Goal: Transaction & Acquisition: Purchase product/service

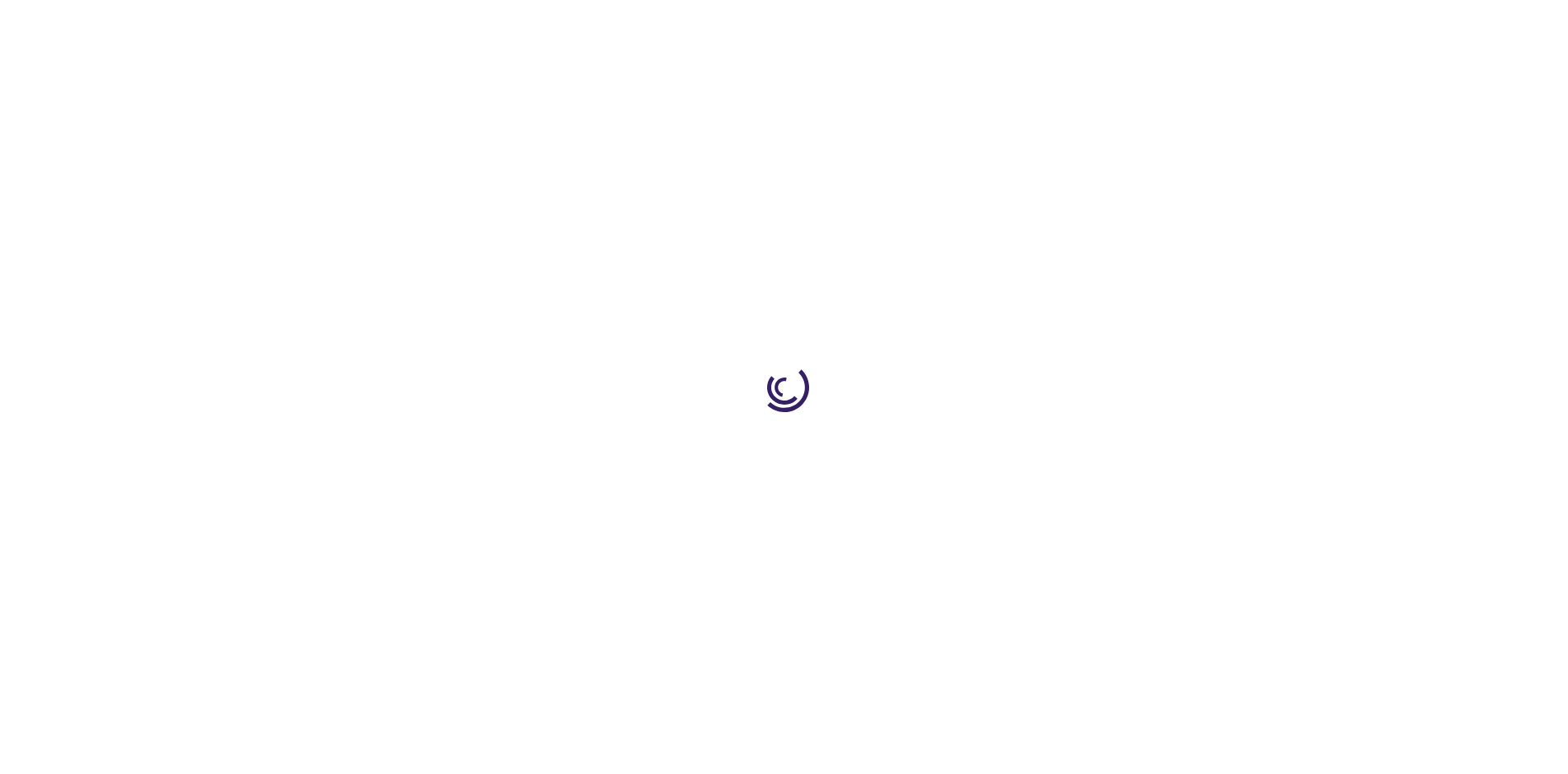
click at [1036, 24] on link "Log In" at bounding box center [1035, 24] width 32 height 13
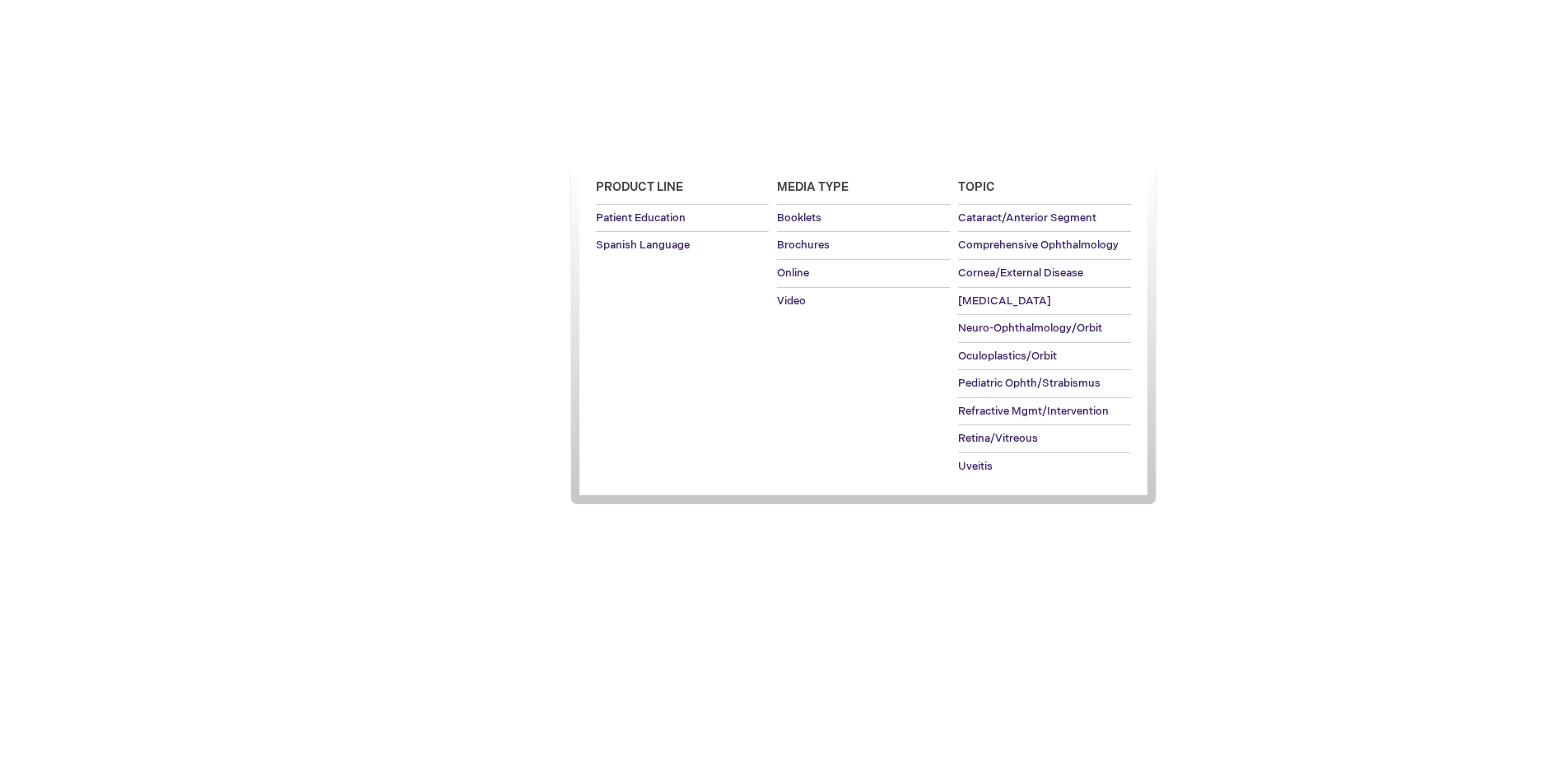
click at [635, 142] on span "Patient Education" at bounding box center [639, 142] width 112 height 13
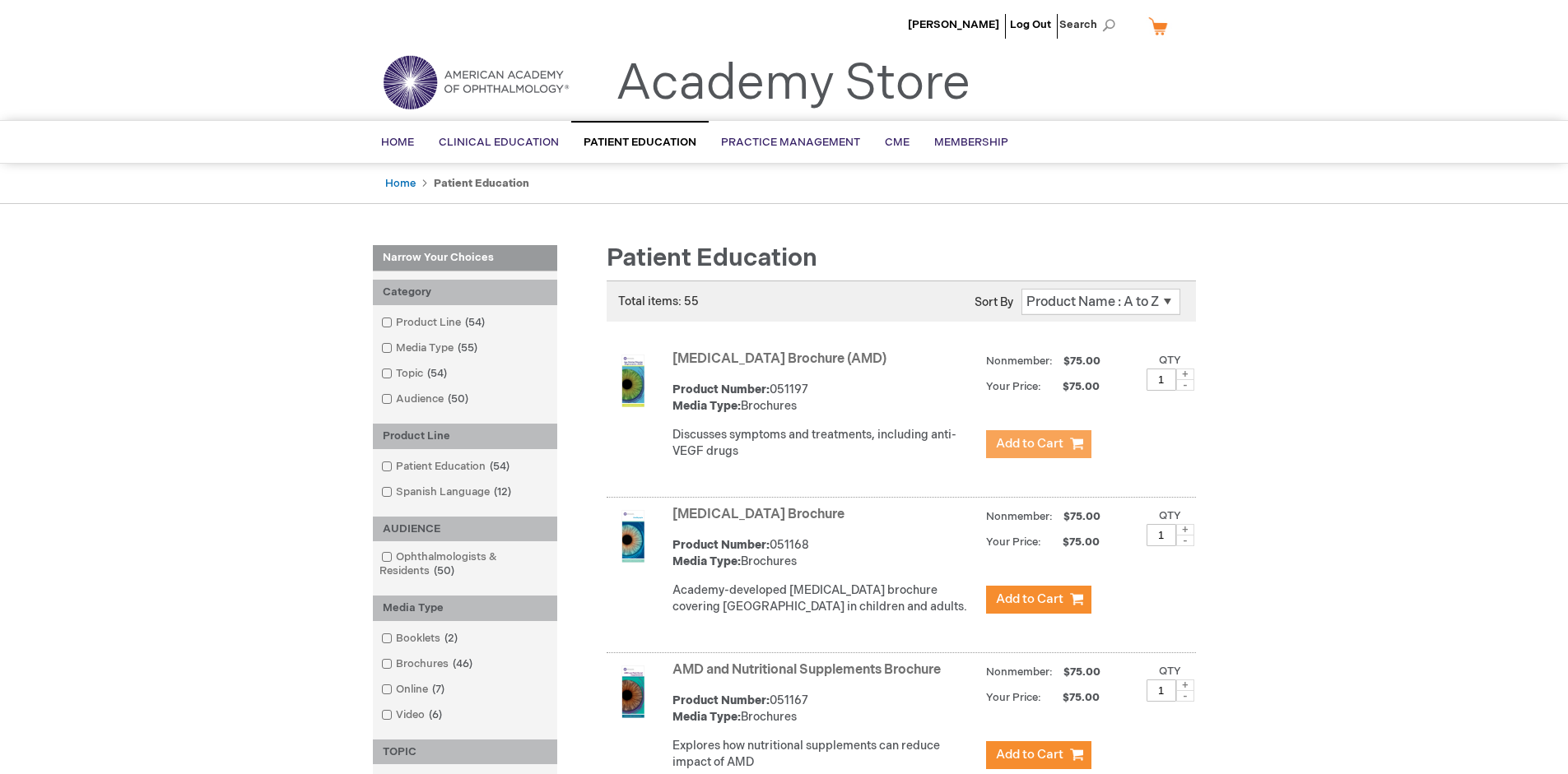
click at [1037, 444] on span "Add to Cart" at bounding box center [1029, 444] width 67 height 16
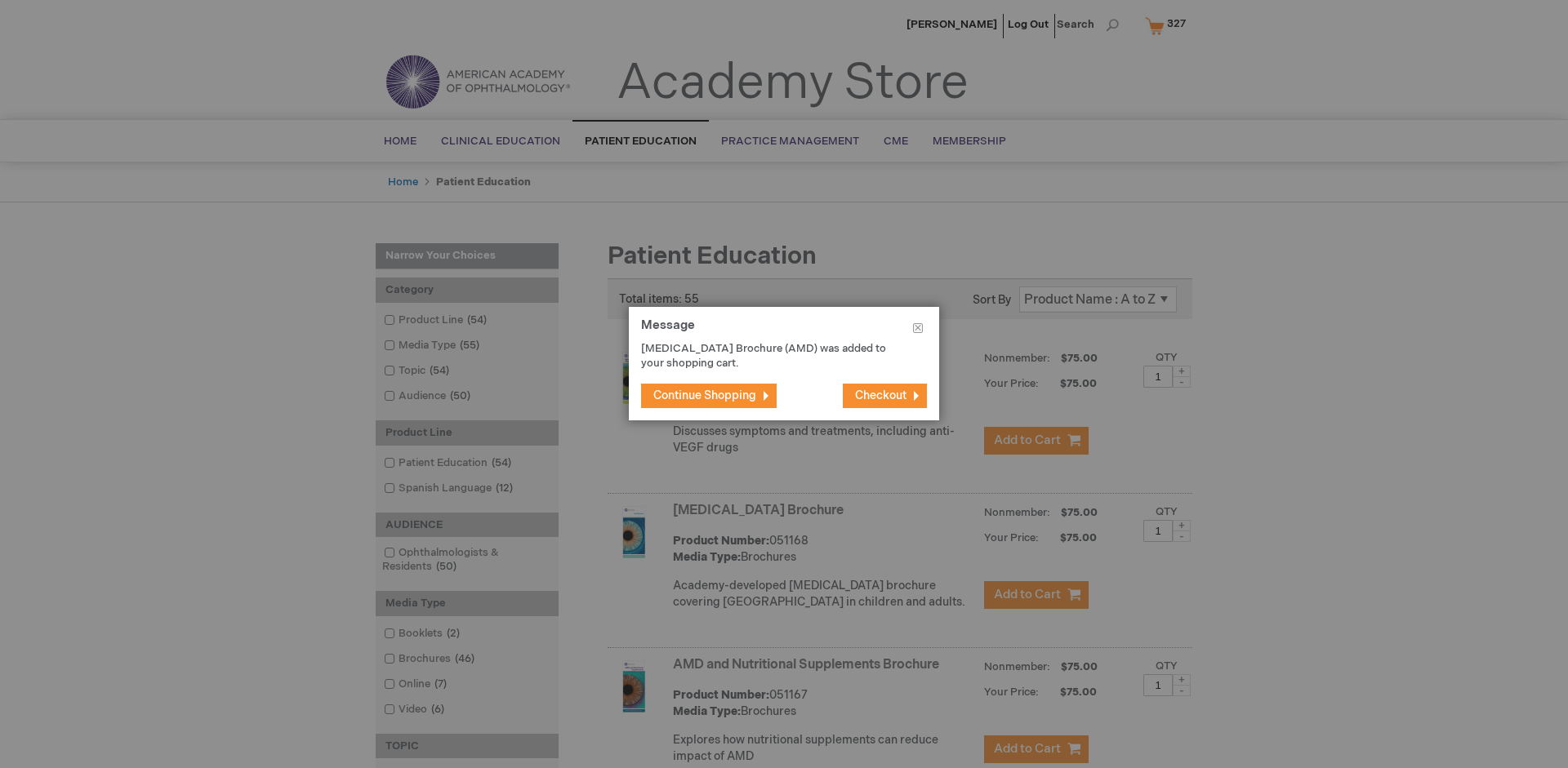
click at [704, 395] on span "Continue Shopping" at bounding box center [704, 396] width 103 height 14
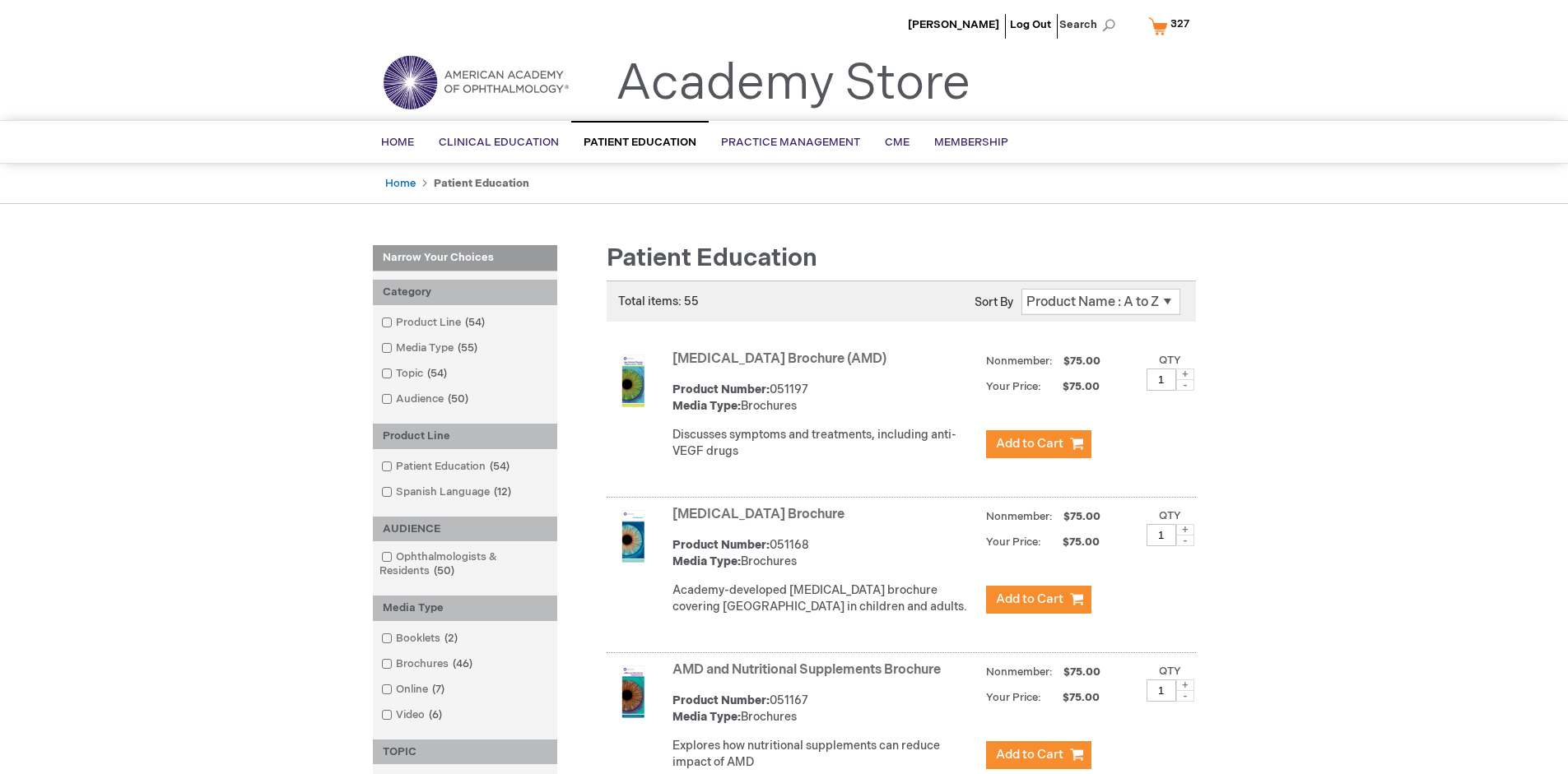
click at [810, 677] on link "AMD and Nutritional Supplements Brochure" at bounding box center [807, 670] width 268 height 16
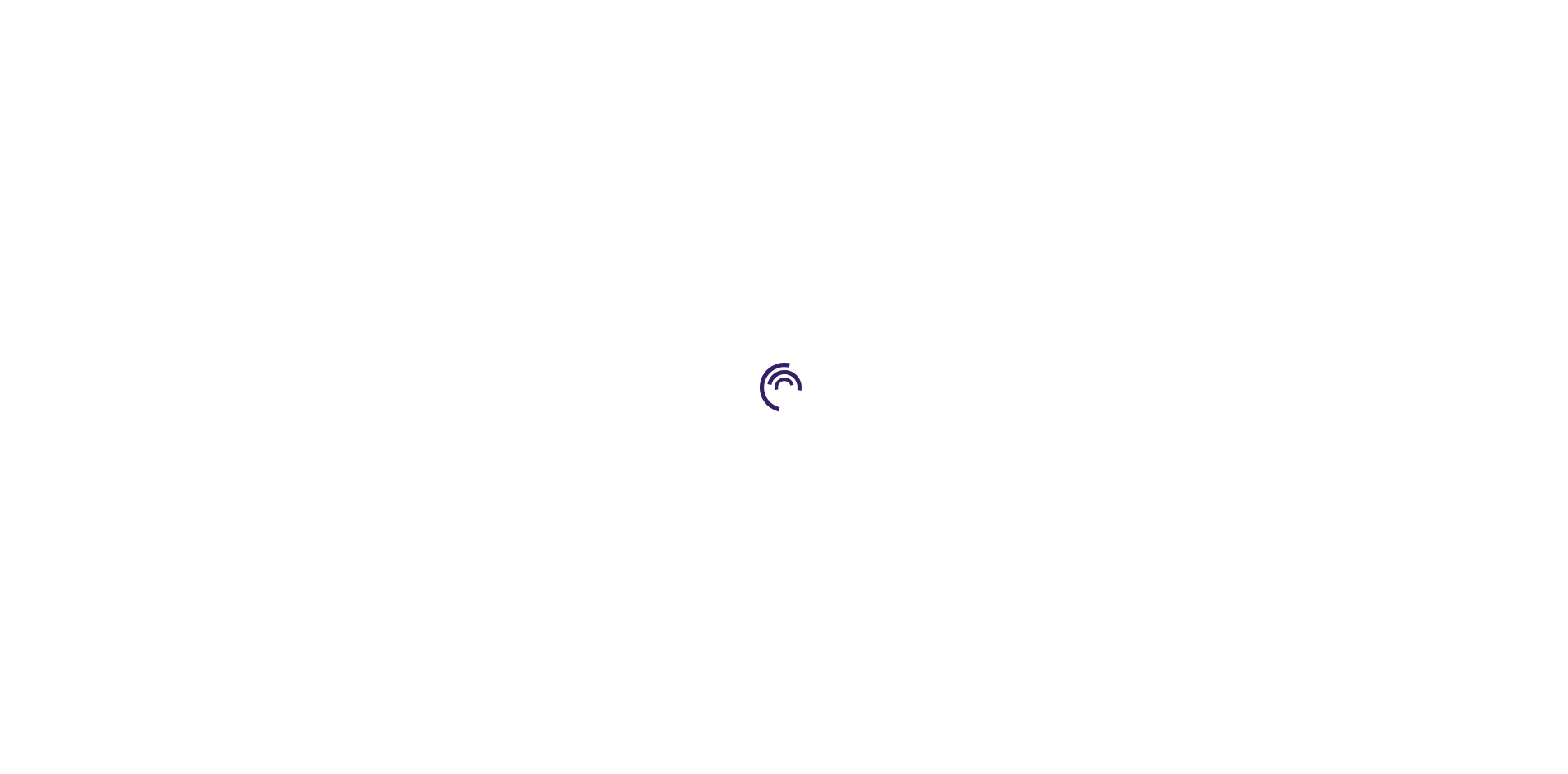
type input "1"
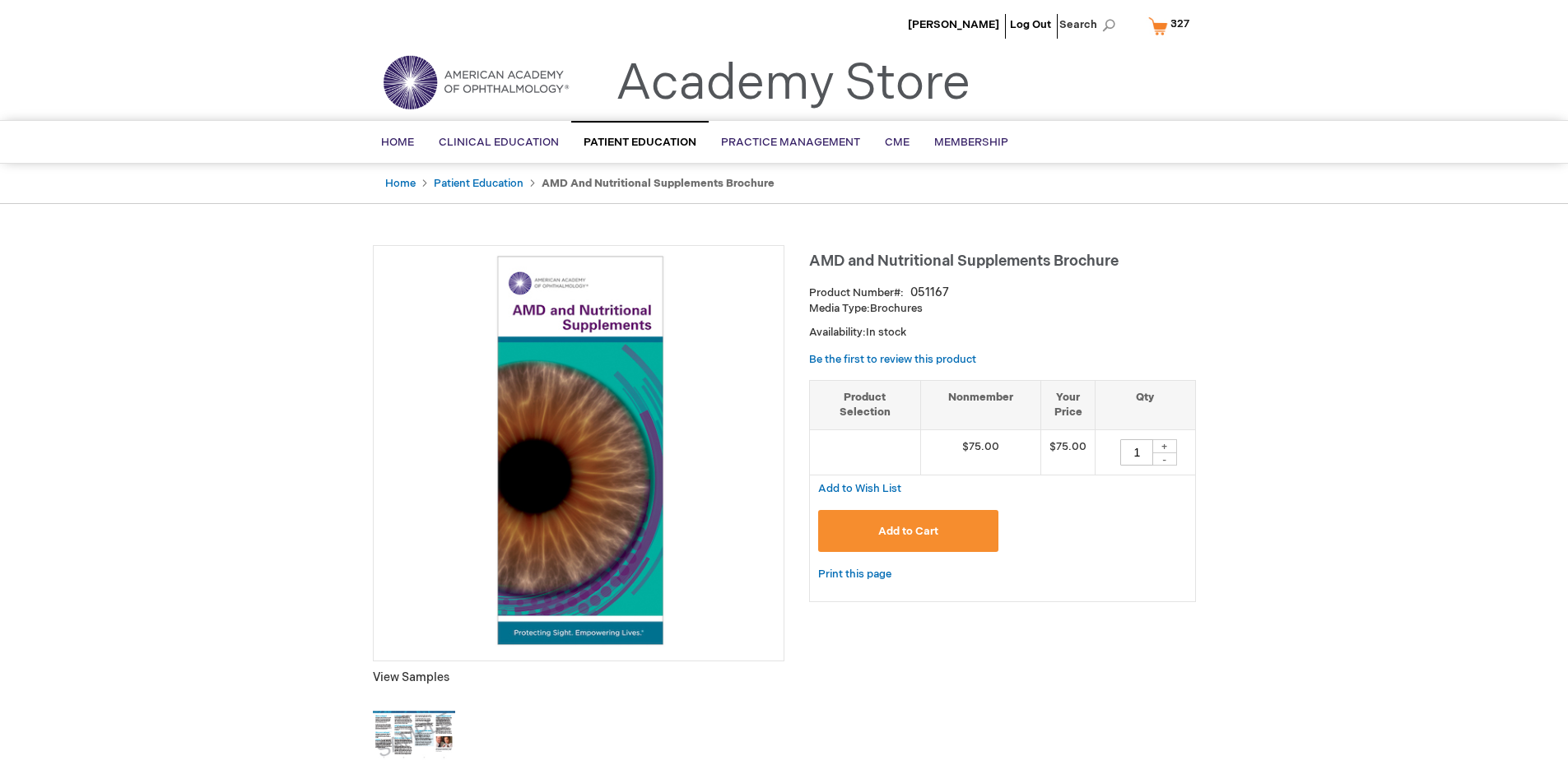
click at [908, 530] on span "Add to Cart" at bounding box center [908, 531] width 60 height 13
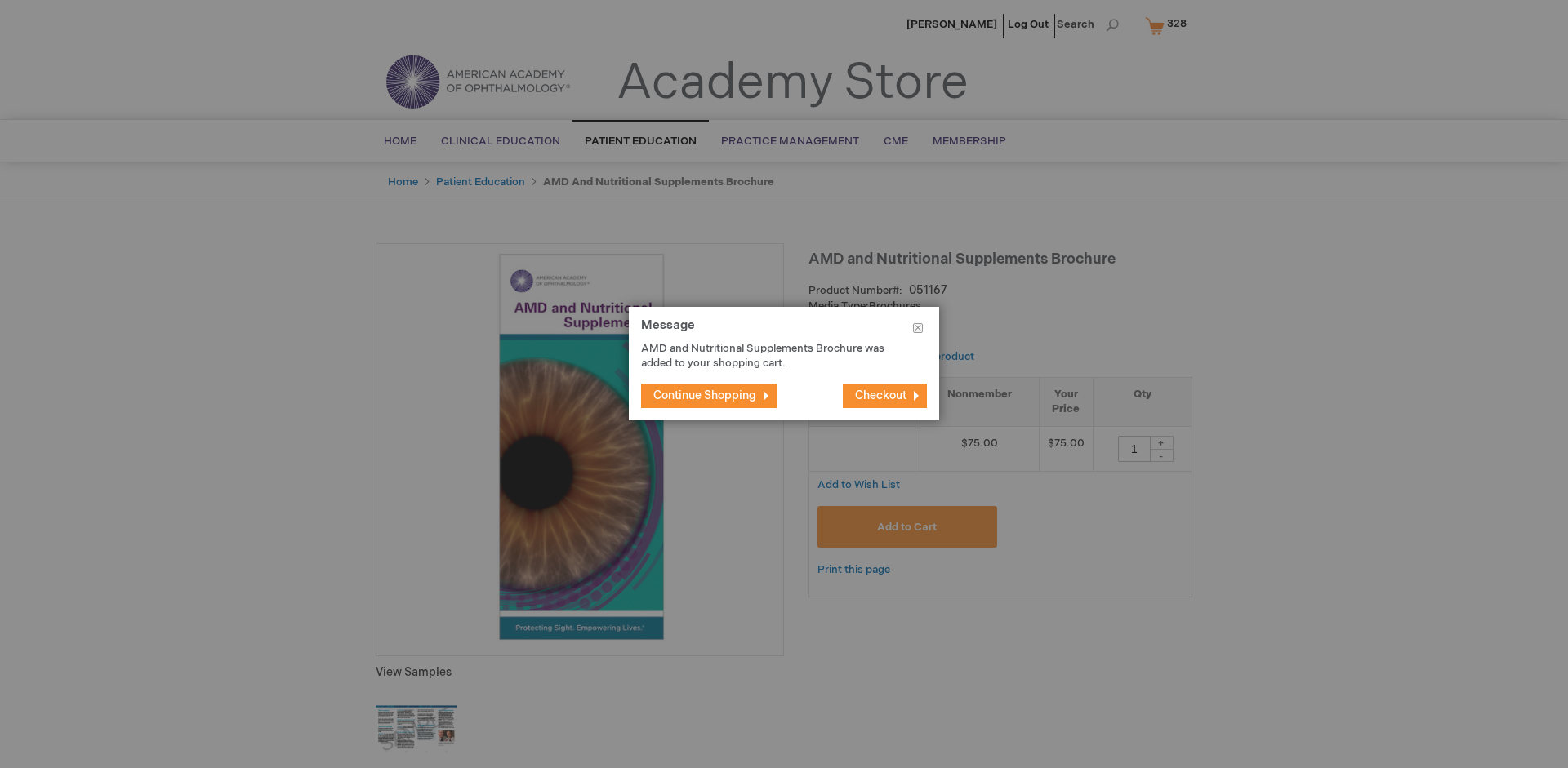
click at [704, 395] on span "Continue Shopping" at bounding box center [704, 396] width 103 height 14
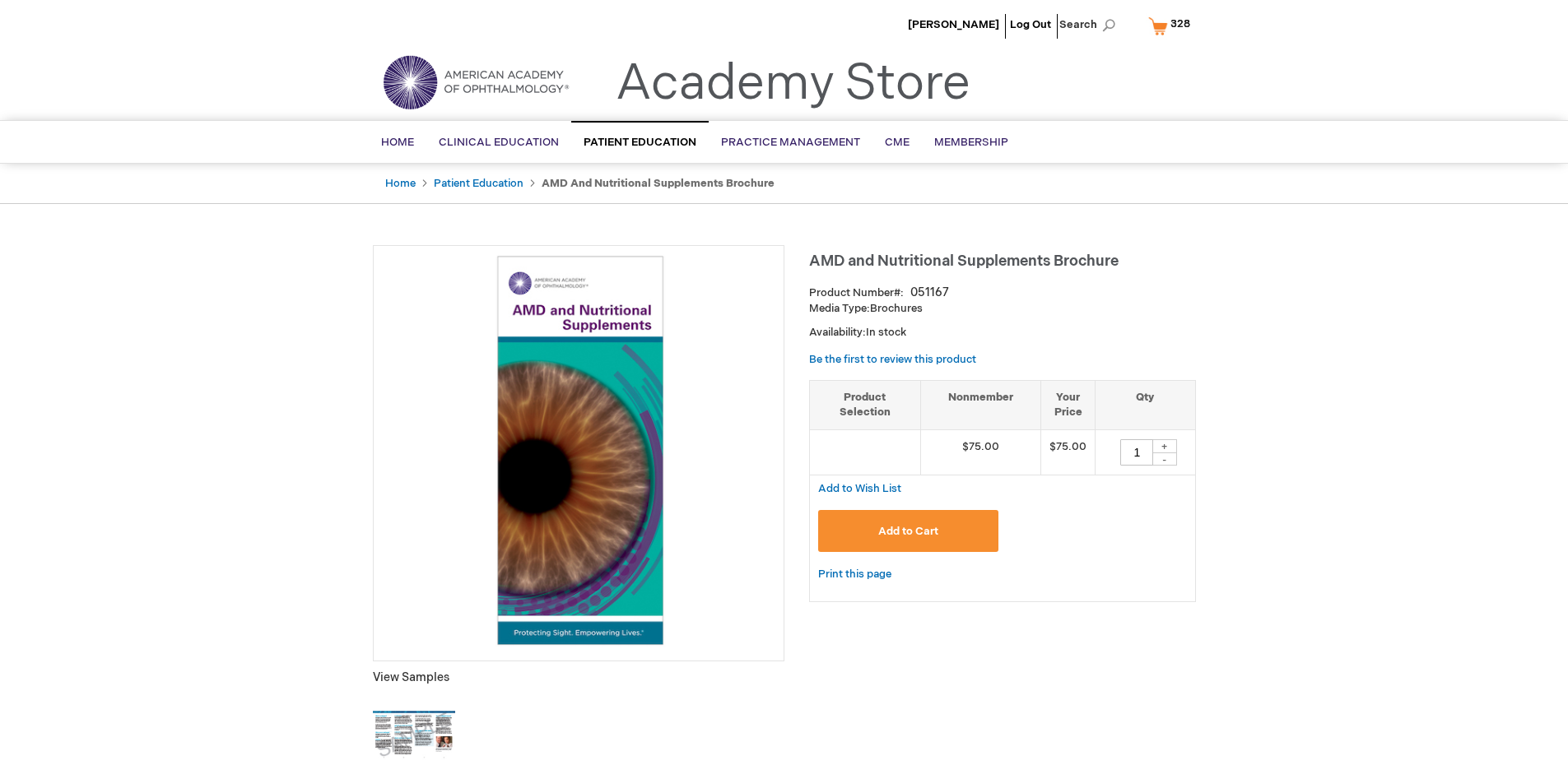
click at [1172, 25] on span "328" at bounding box center [1179, 24] width 20 height 13
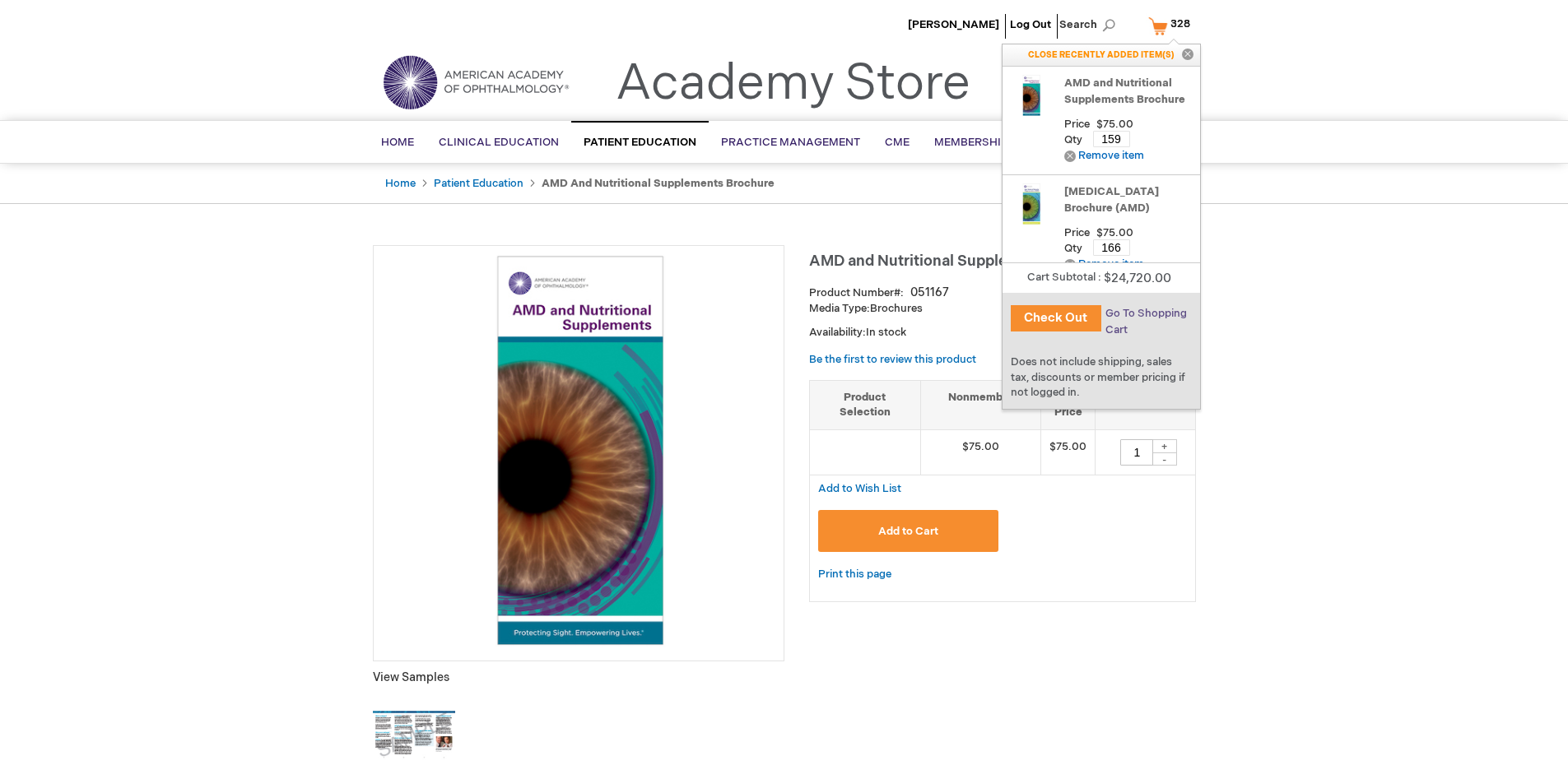
click at [1144, 313] on span "Go To Shopping Cart" at bounding box center [1146, 321] width 82 height 30
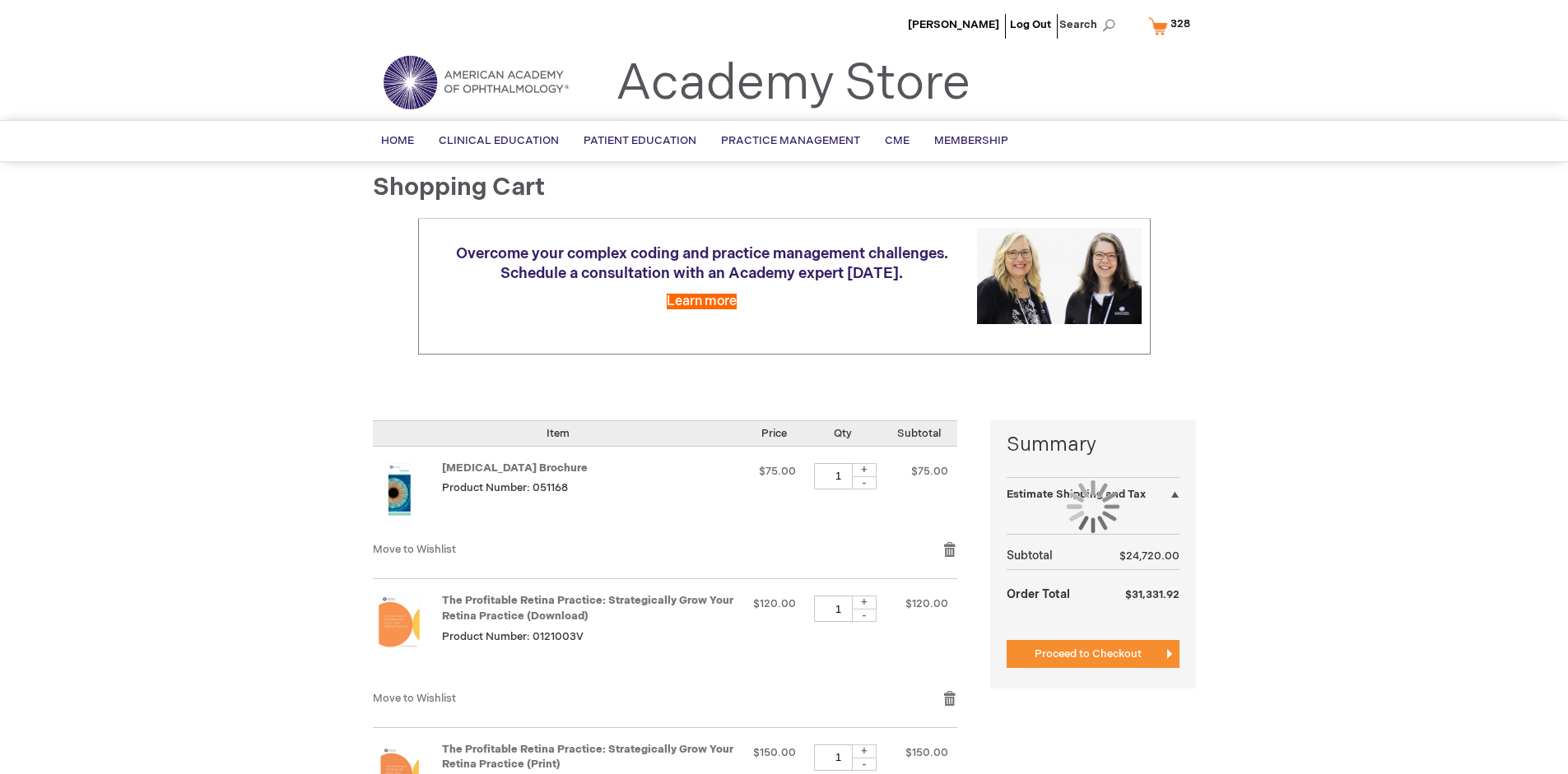
select select "US"
select select "41"
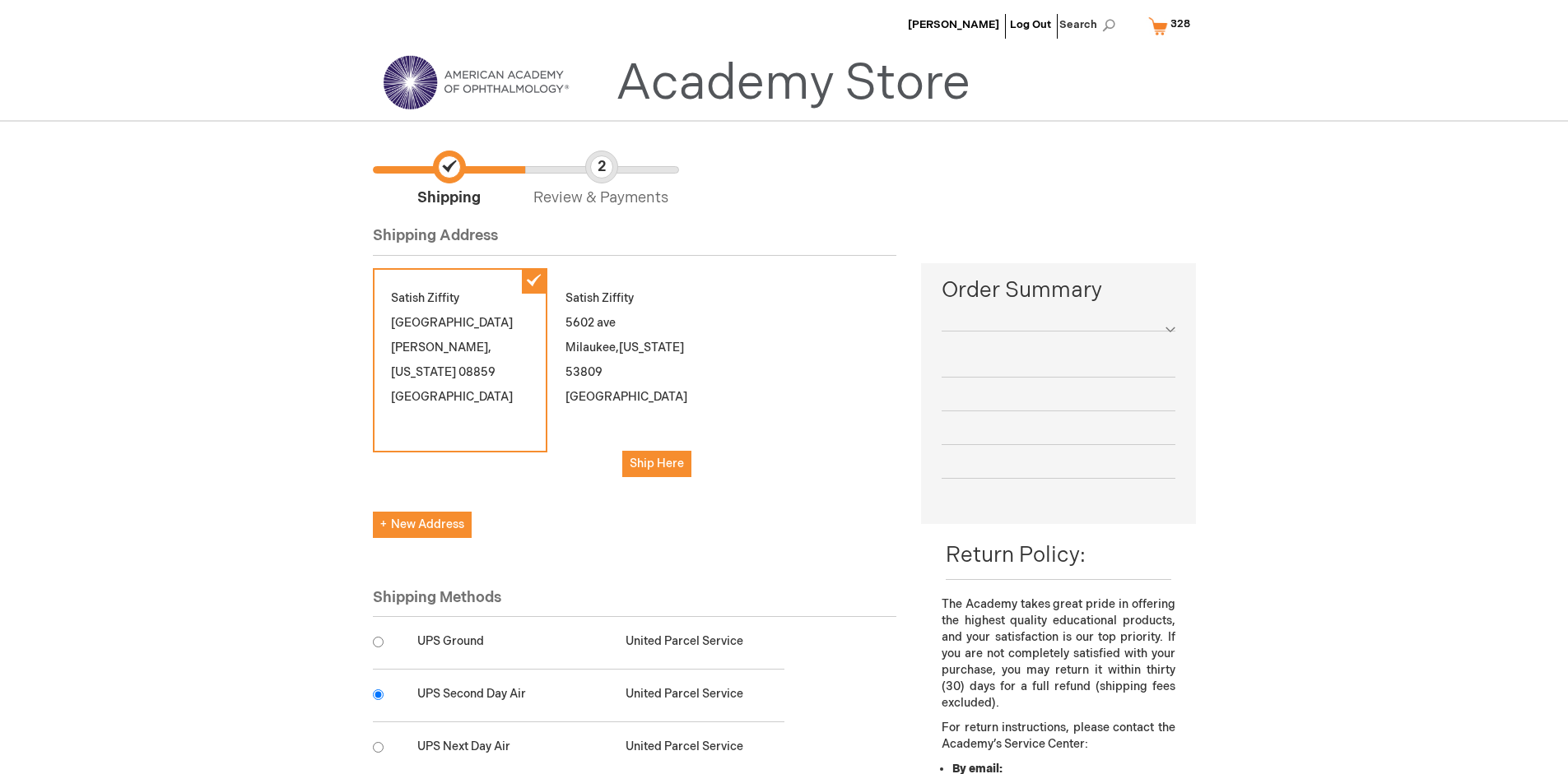
click at [378, 694] on input "radio" at bounding box center [378, 695] width 10 height 10
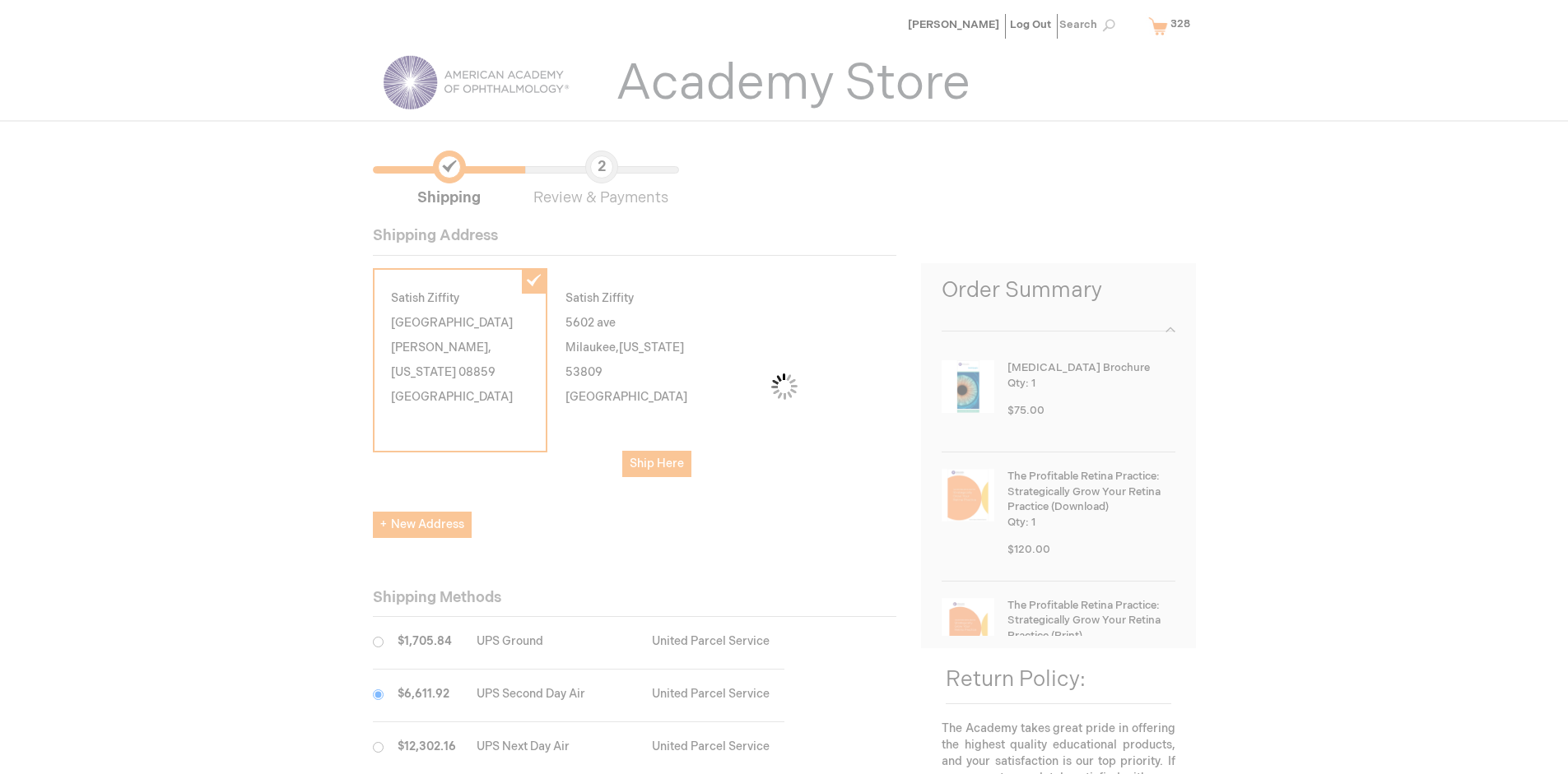
scroll to position [82, 0]
